Goal: Task Accomplishment & Management: Complete application form

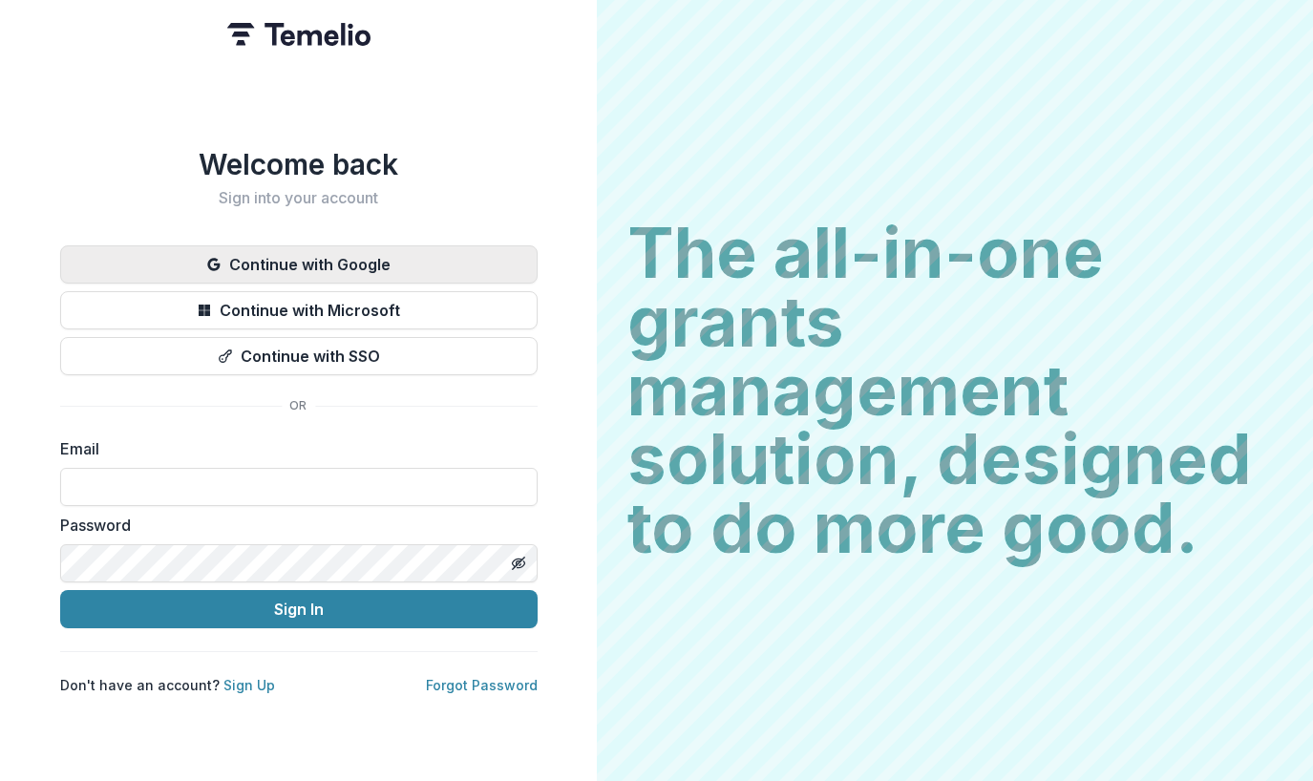
click at [250, 257] on button "Continue with Google" at bounding box center [298, 264] width 477 height 38
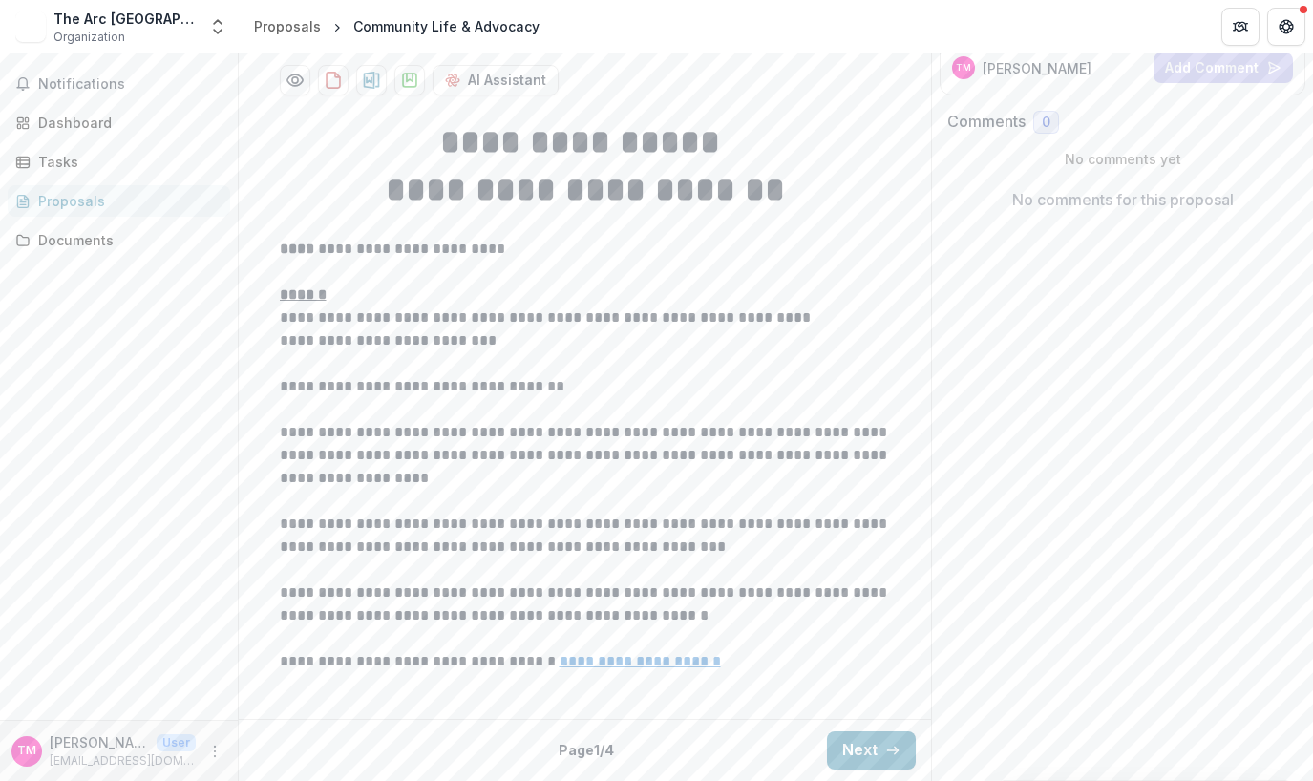
scroll to position [469, 0]
click at [843, 756] on button "Next" at bounding box center [871, 750] width 89 height 38
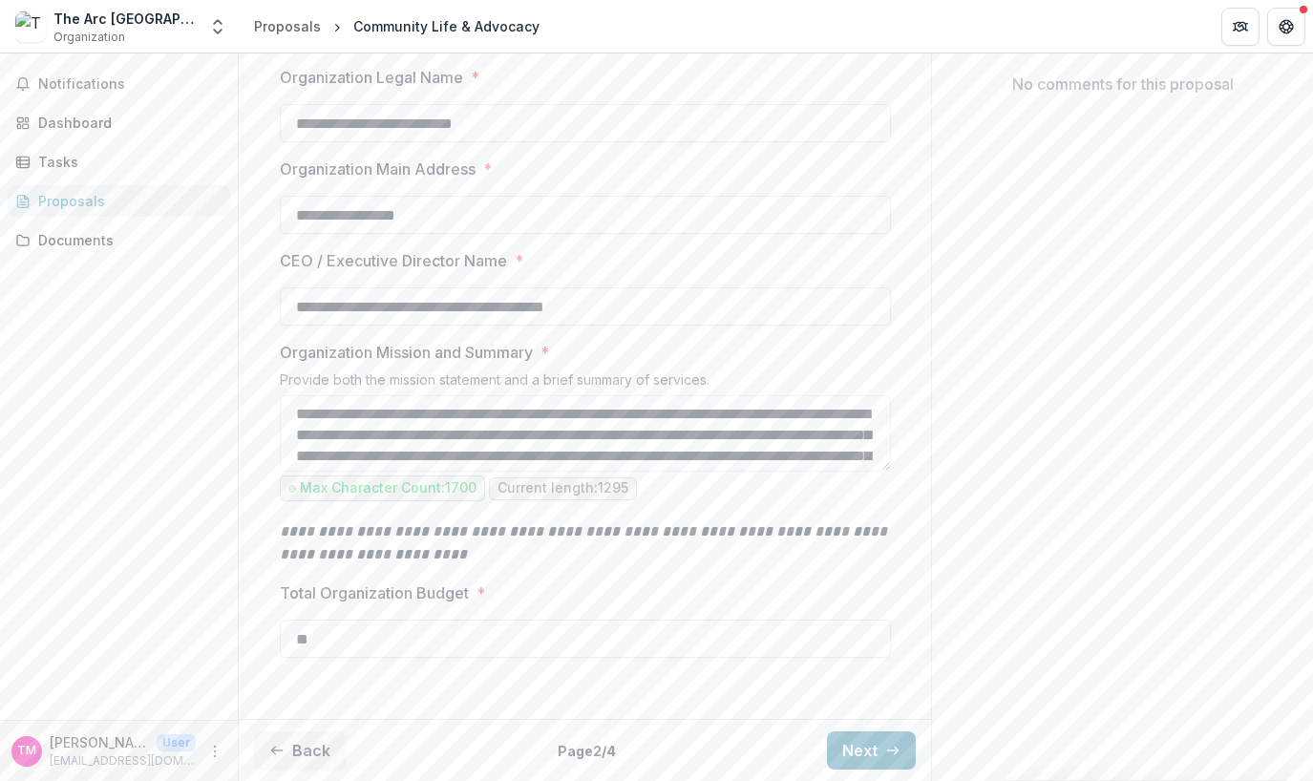
scroll to position [584, 0]
click at [866, 760] on button "Next" at bounding box center [871, 750] width 89 height 38
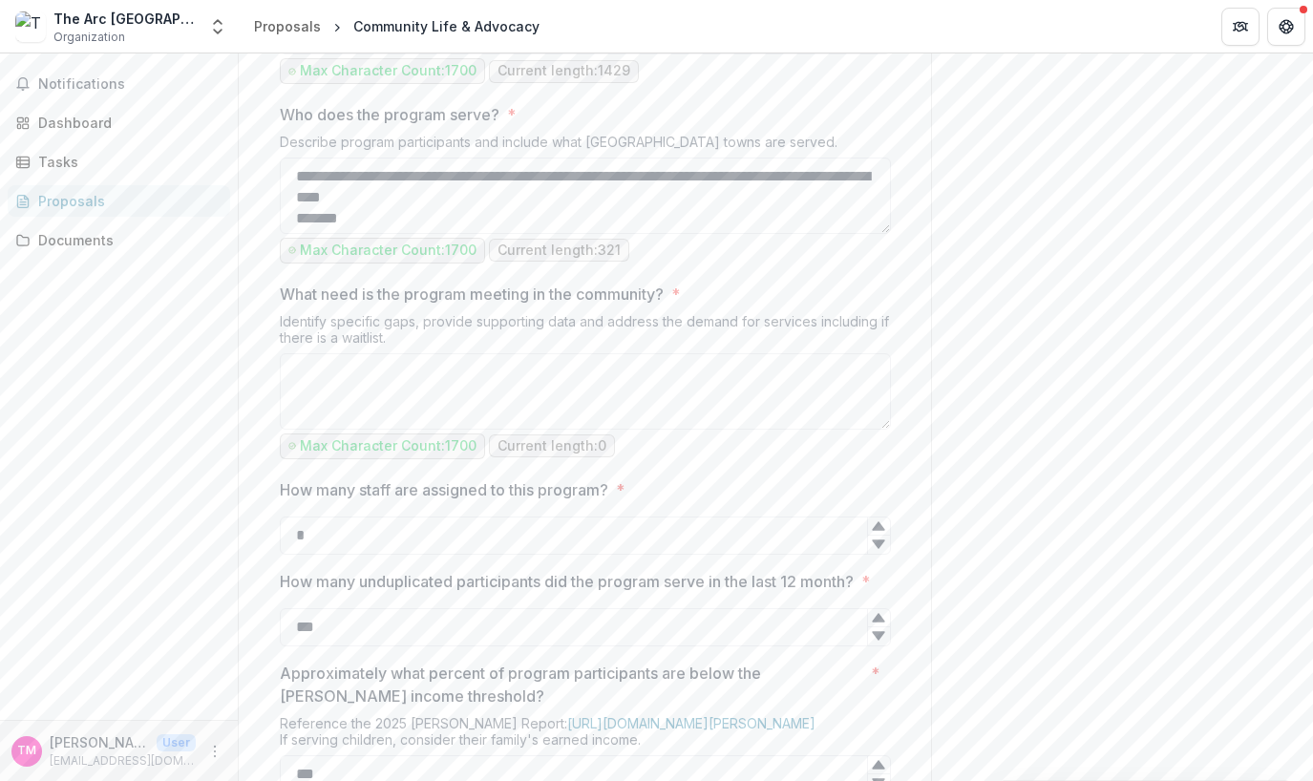
scroll to position [966, 0]
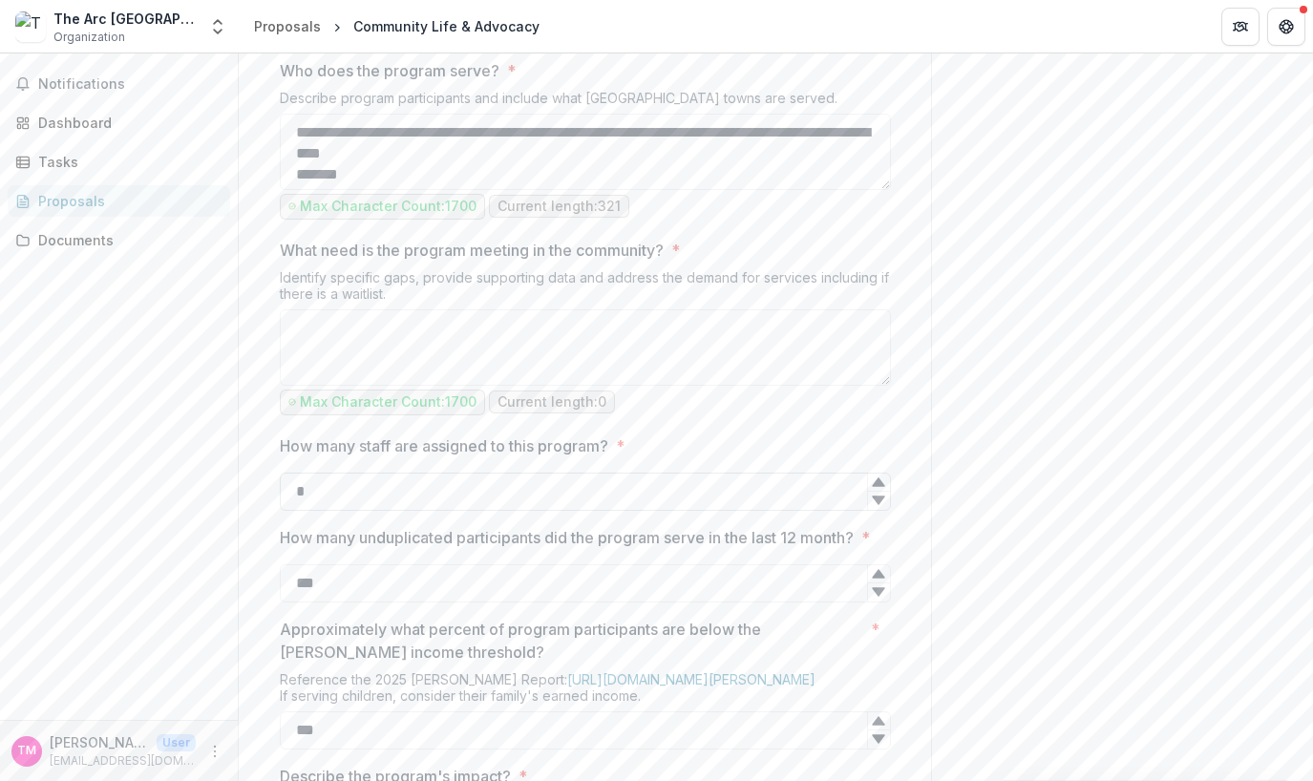
drag, startPoint x: 302, startPoint y: 680, endPoint x: 291, endPoint y: 686, distance: 12.4
click at [291, 511] on input "*" at bounding box center [585, 492] width 611 height 38
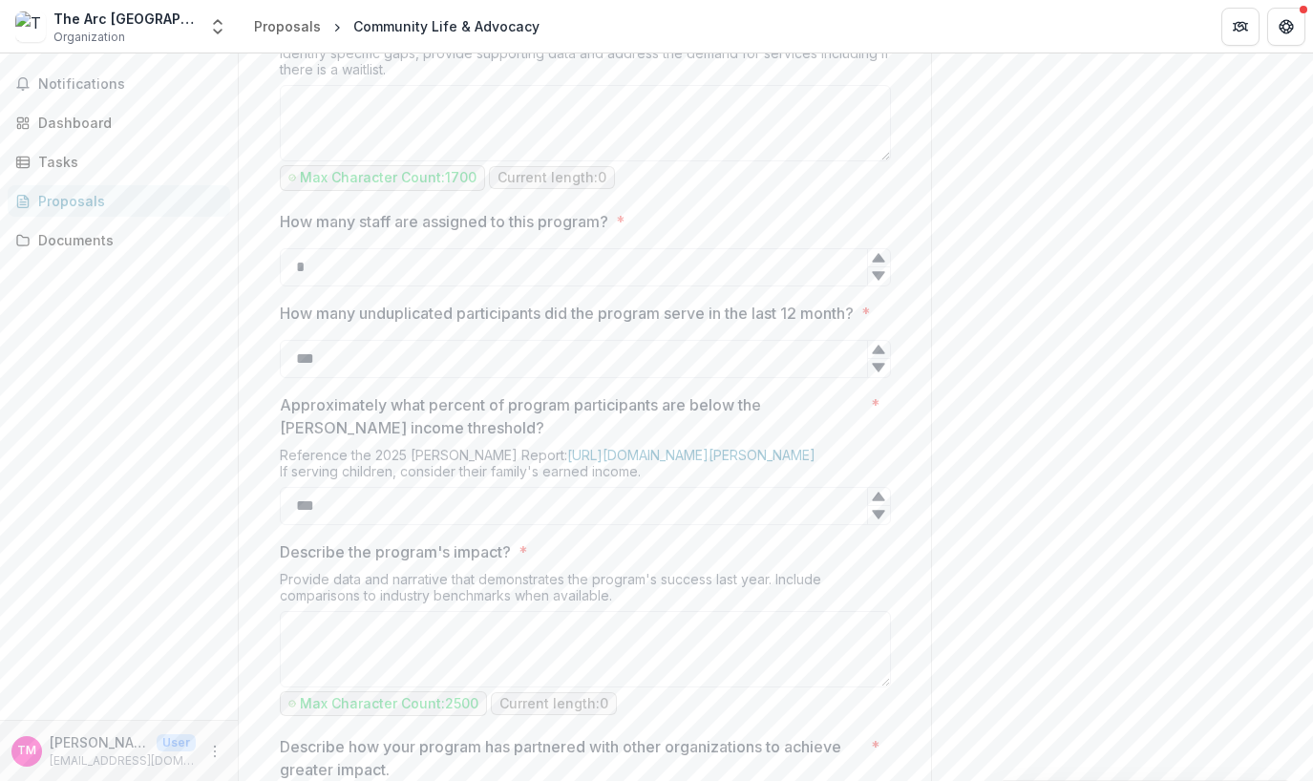
scroll to position [1252, 0]
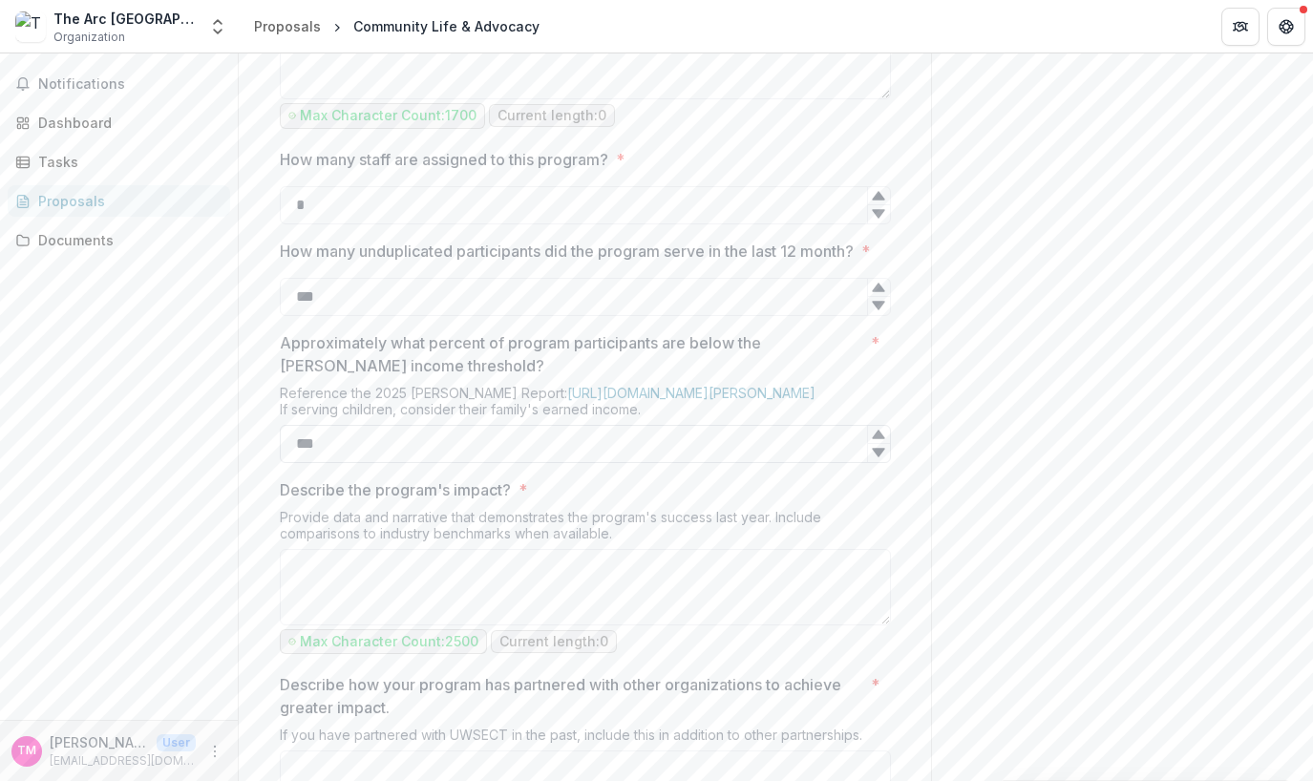
drag, startPoint x: 334, startPoint y: 663, endPoint x: 280, endPoint y: 661, distance: 54.5
click at [280, 463] on input "***" at bounding box center [585, 444] width 611 height 38
type input "***"
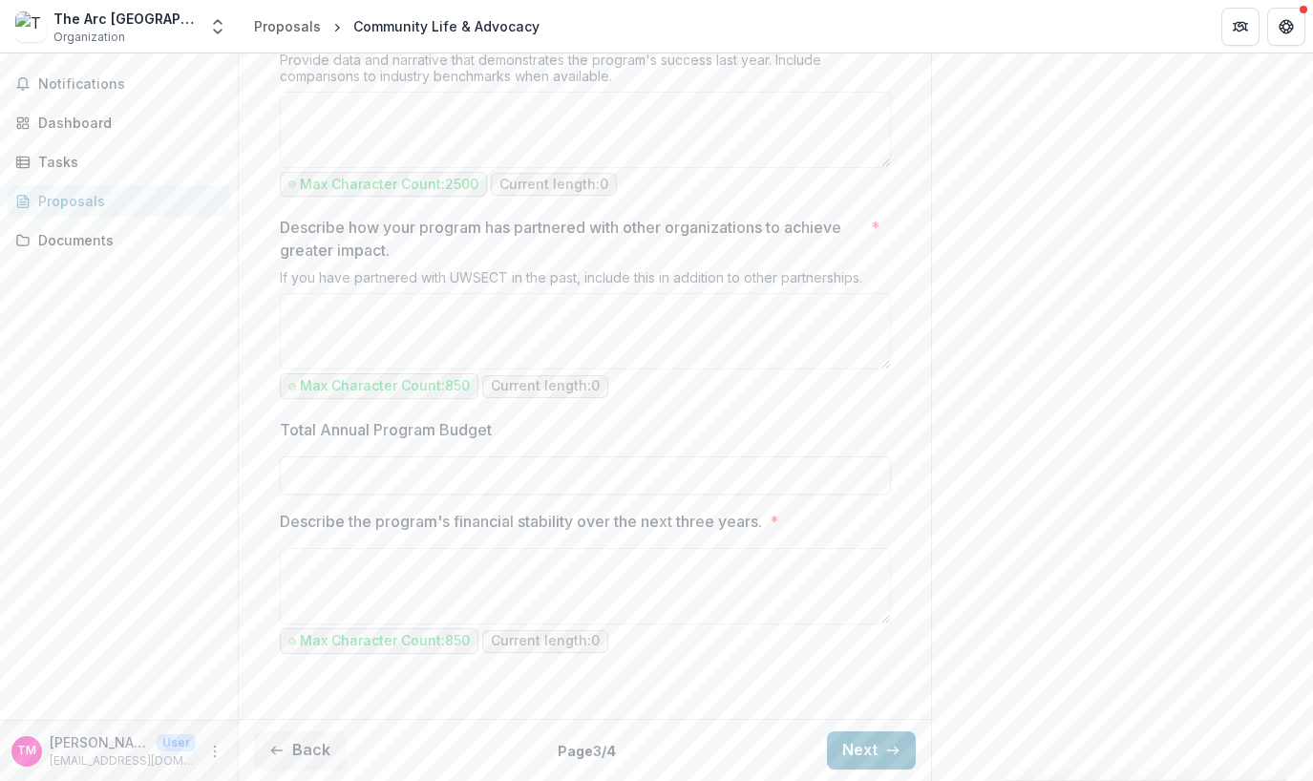
scroll to position [1923, 0]
click at [847, 751] on button "Next" at bounding box center [871, 750] width 89 height 38
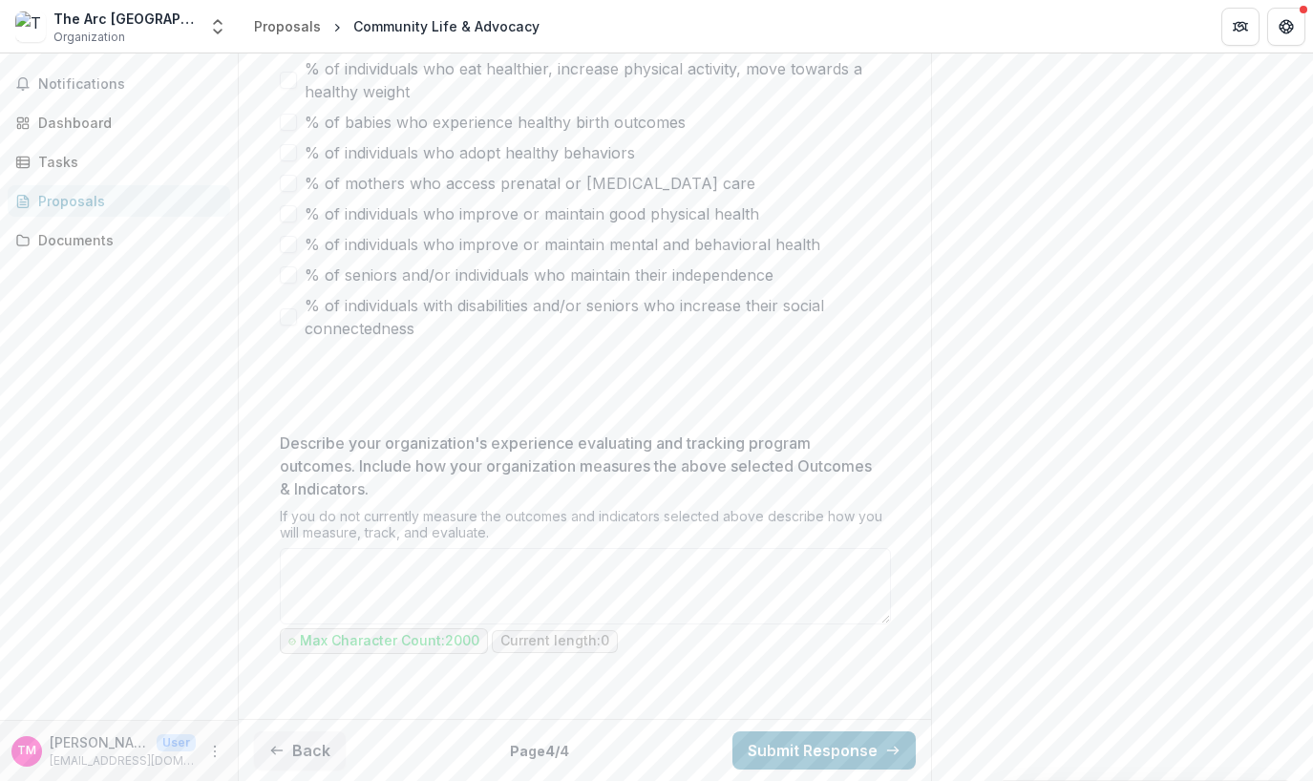
scroll to position [1322, 0]
click at [308, 748] on button "Back" at bounding box center [300, 750] width 92 height 38
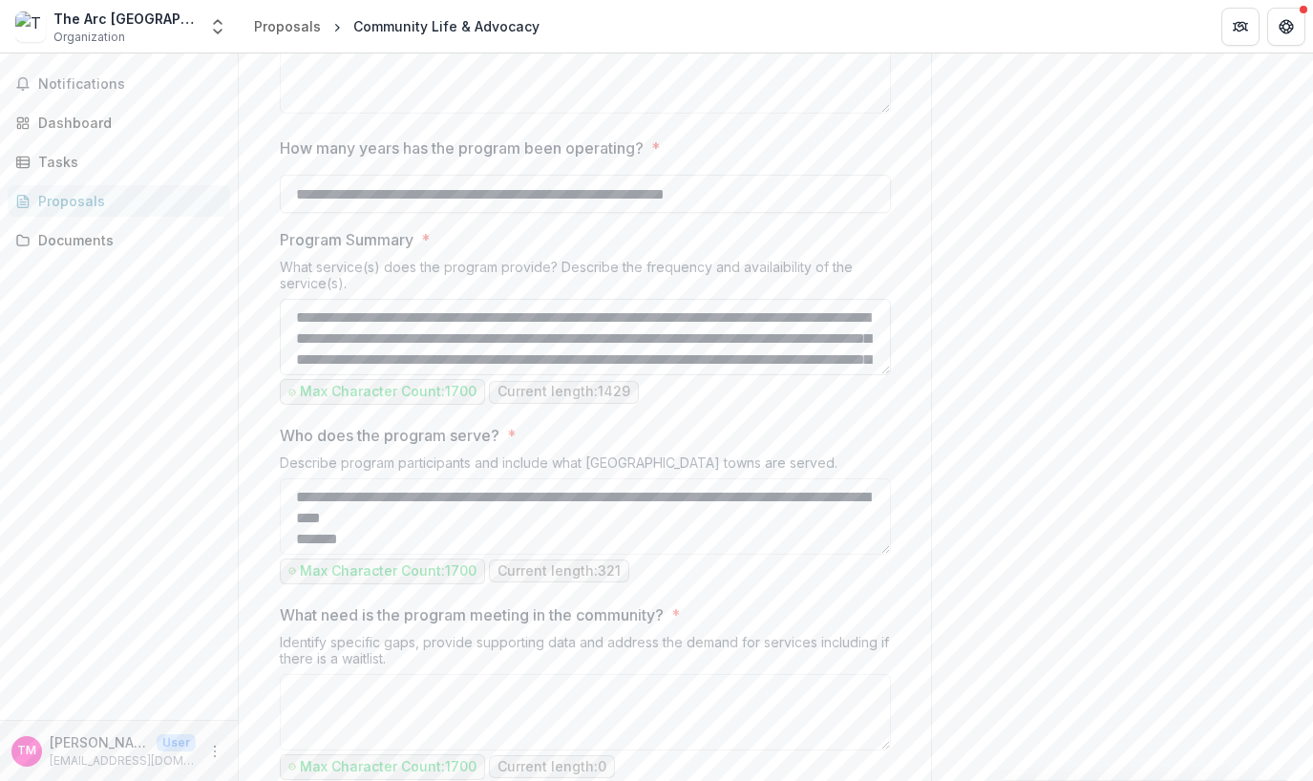
scroll to position [558, 0]
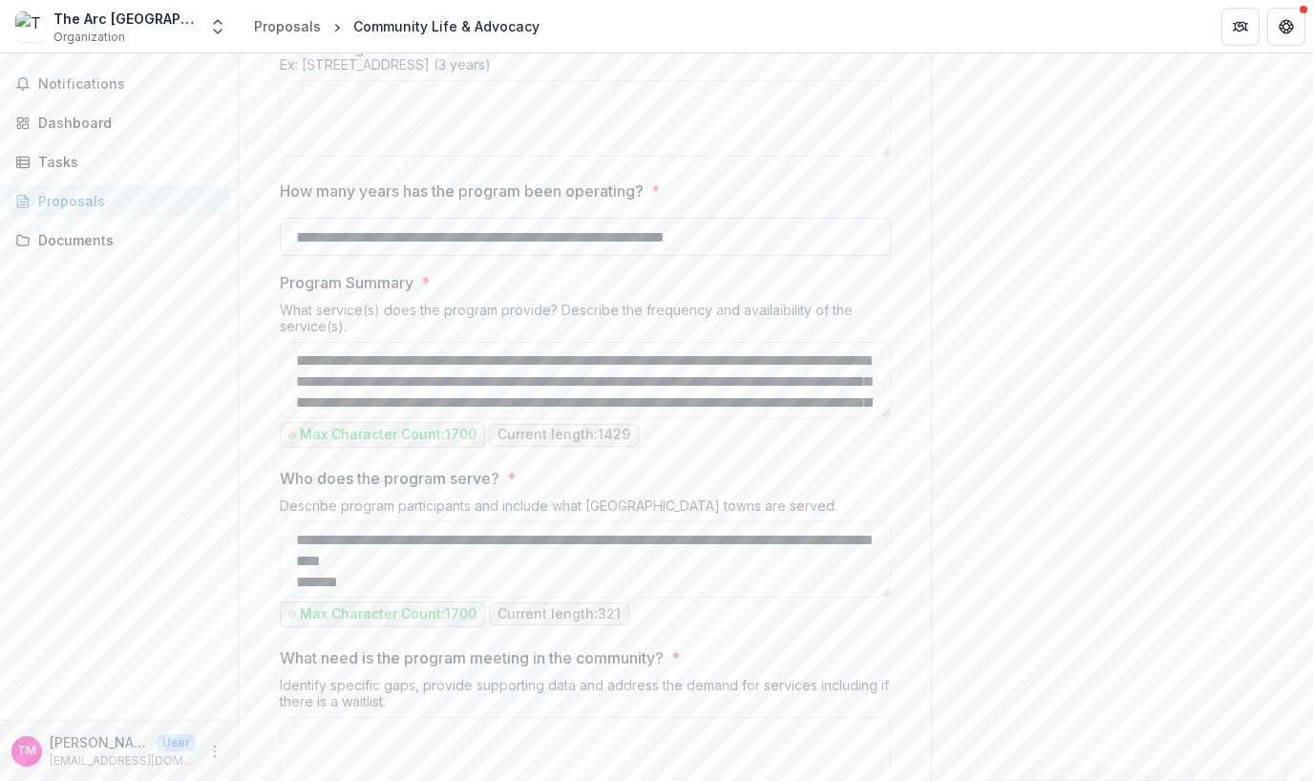
drag, startPoint x: 323, startPoint y: 428, endPoint x: 491, endPoint y: 436, distance: 168.2
click at [491, 256] on input "**********" at bounding box center [585, 237] width 611 height 38
click at [347, 256] on input "**********" at bounding box center [585, 237] width 611 height 38
type input "**********"
click at [312, 157] on textarea "Program Address(es) *" at bounding box center [585, 118] width 611 height 76
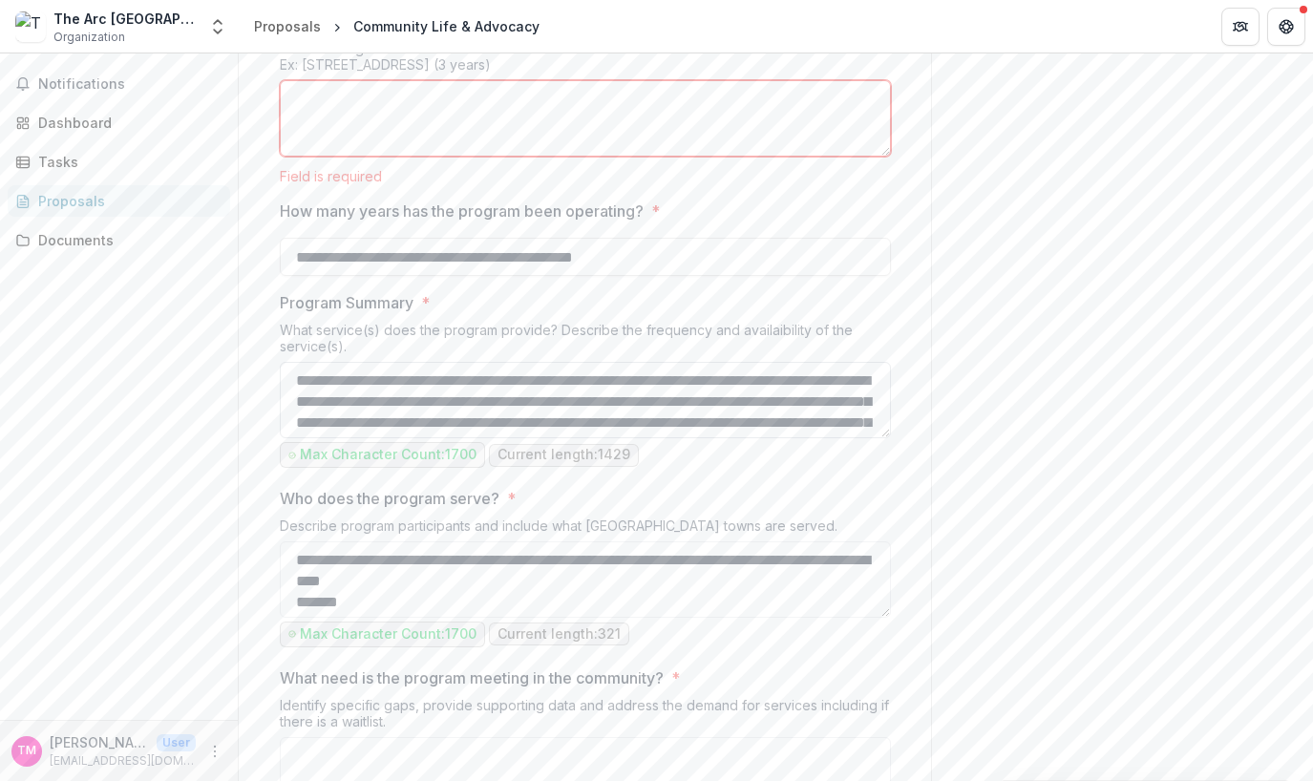
scroll to position [170, 0]
drag, startPoint x: 927, startPoint y: 549, endPoint x: 912, endPoint y: 555, distance: 16.3
click at [931, 549] on div "Send comments or questions to UWSECT in the box below. UWSECT will be notified …" at bounding box center [1122, 723] width 382 height 2457
click at [512, 184] on div "Field is required" at bounding box center [585, 176] width 611 height 16
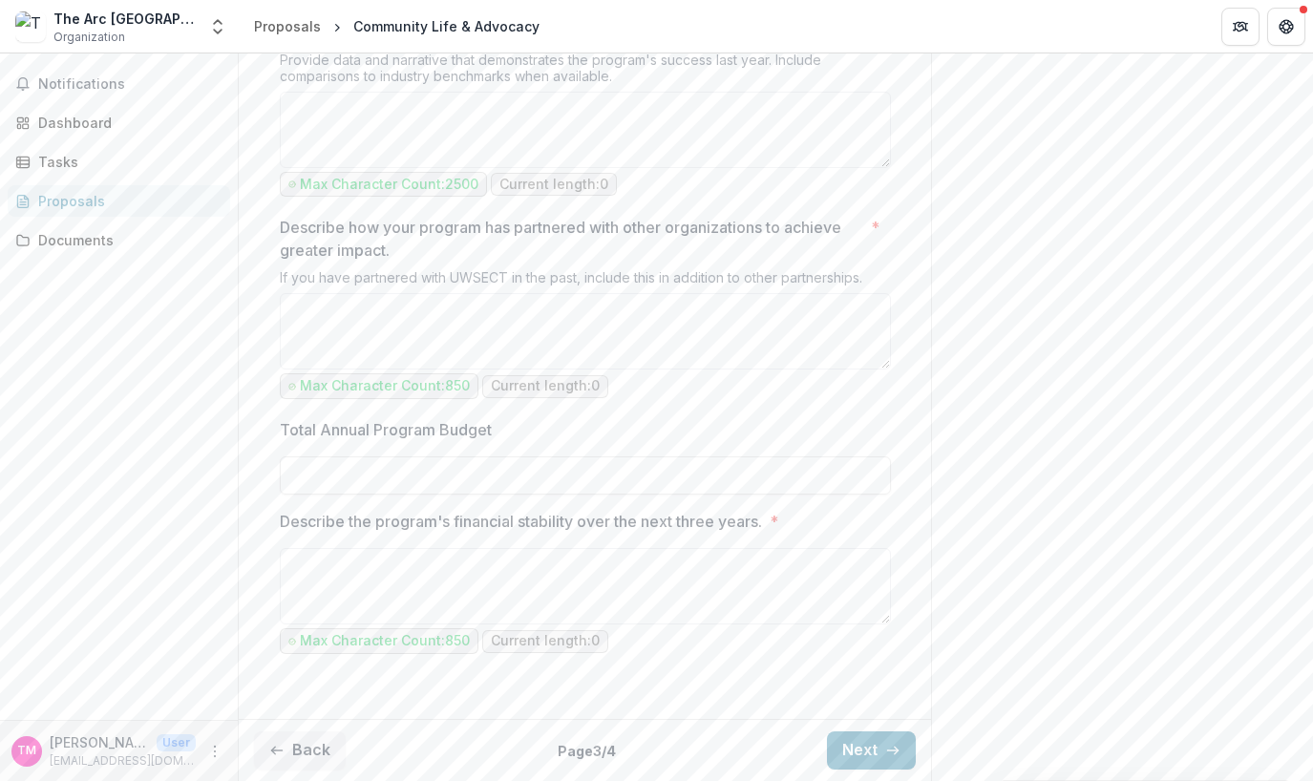
scroll to position [1943, 0]
